Goal: Information Seeking & Learning: Learn about a topic

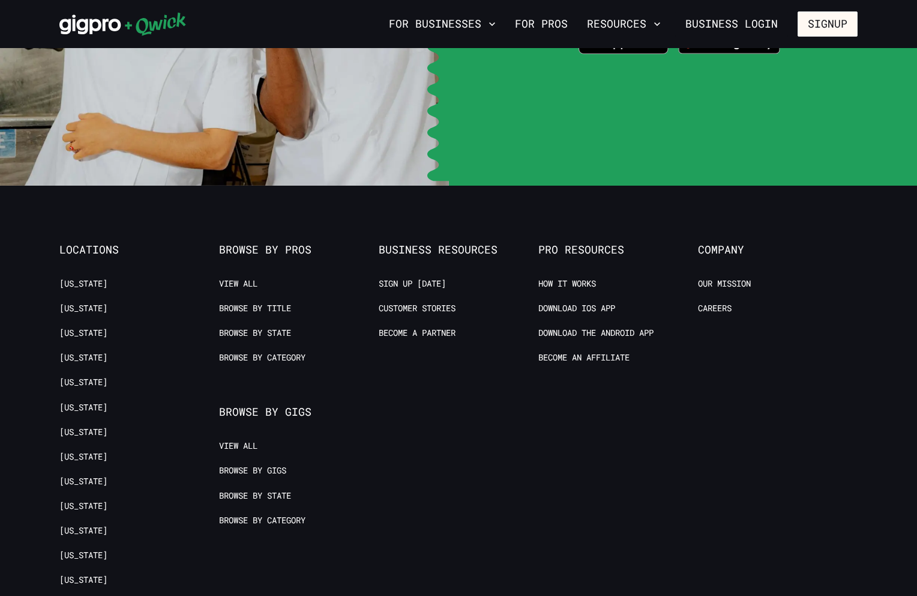
scroll to position [2489, 0]
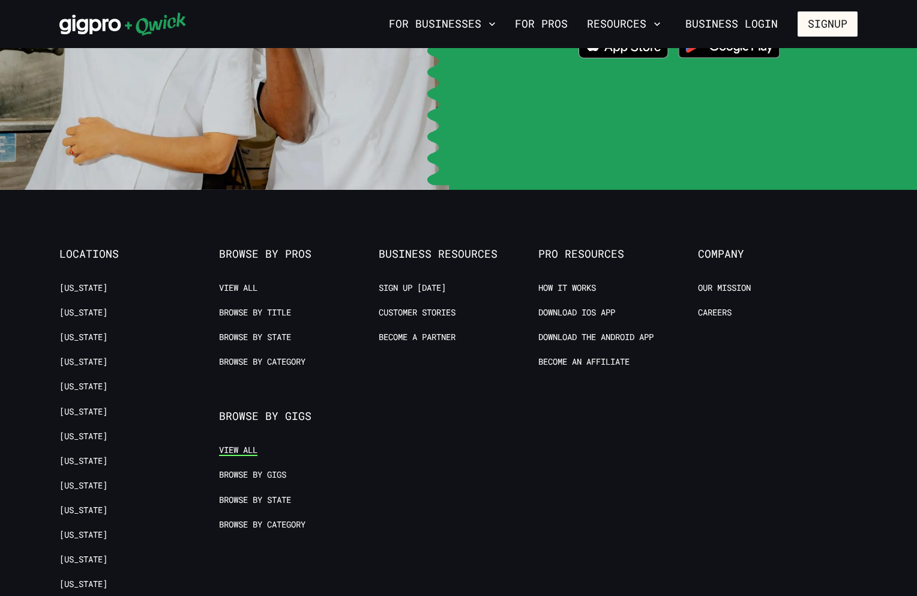
click at [238, 444] on link "View All" at bounding box center [238, 449] width 38 height 11
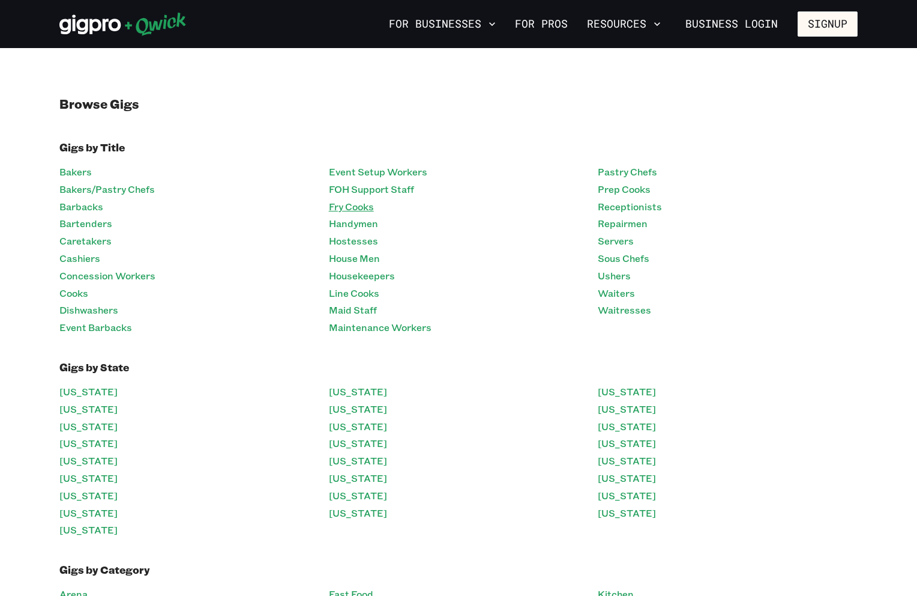
click at [354, 208] on link "Fry Cooks" at bounding box center [351, 206] width 45 height 17
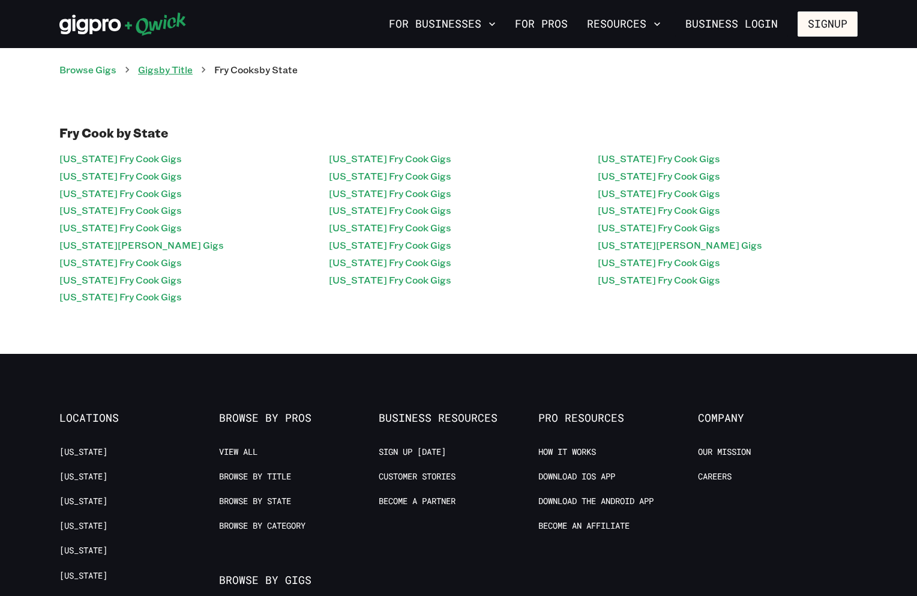
click at [162, 72] on link "Gigs by Title" at bounding box center [165, 69] width 55 height 13
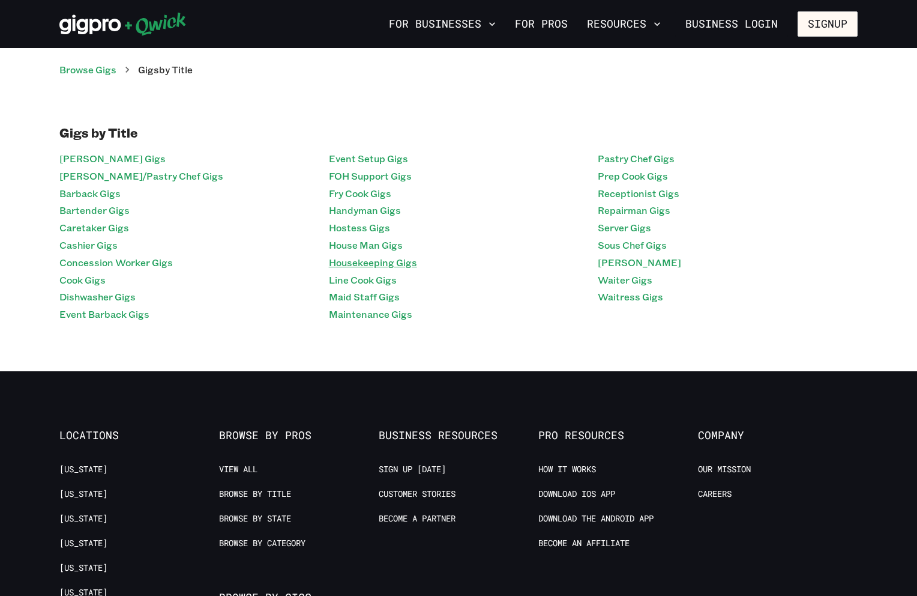
click at [372, 255] on link "Housekeeping Gigs" at bounding box center [373, 262] width 88 height 17
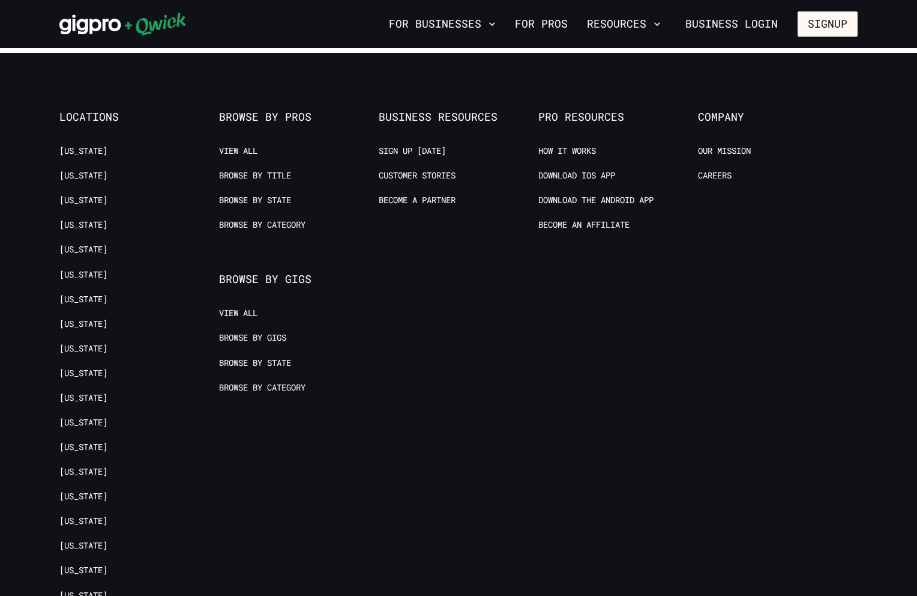
scroll to position [350, 0]
